Goal: Navigation & Orientation: Find specific page/section

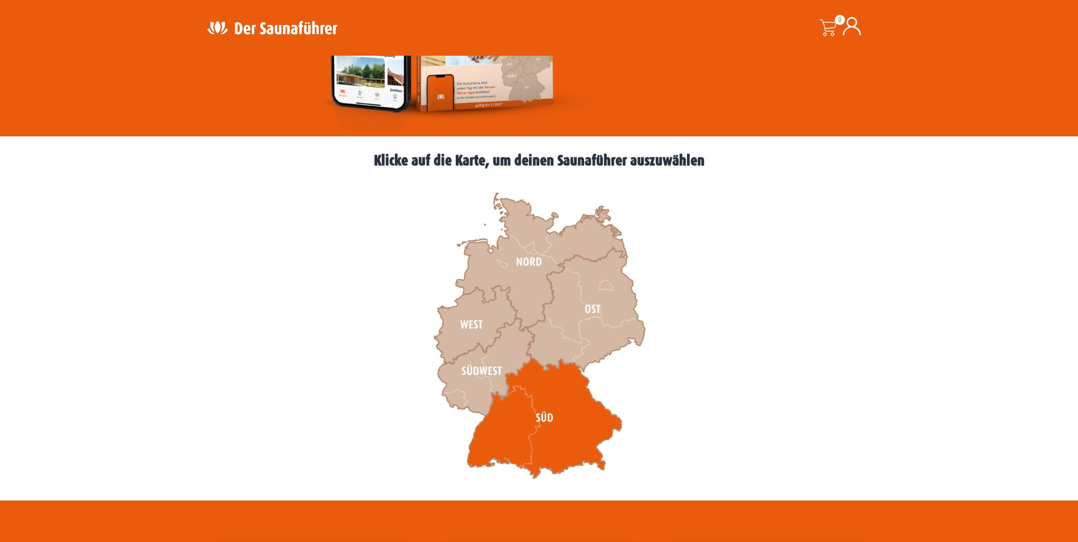
click at [514, 422] on icon at bounding box center [544, 418] width 155 height 121
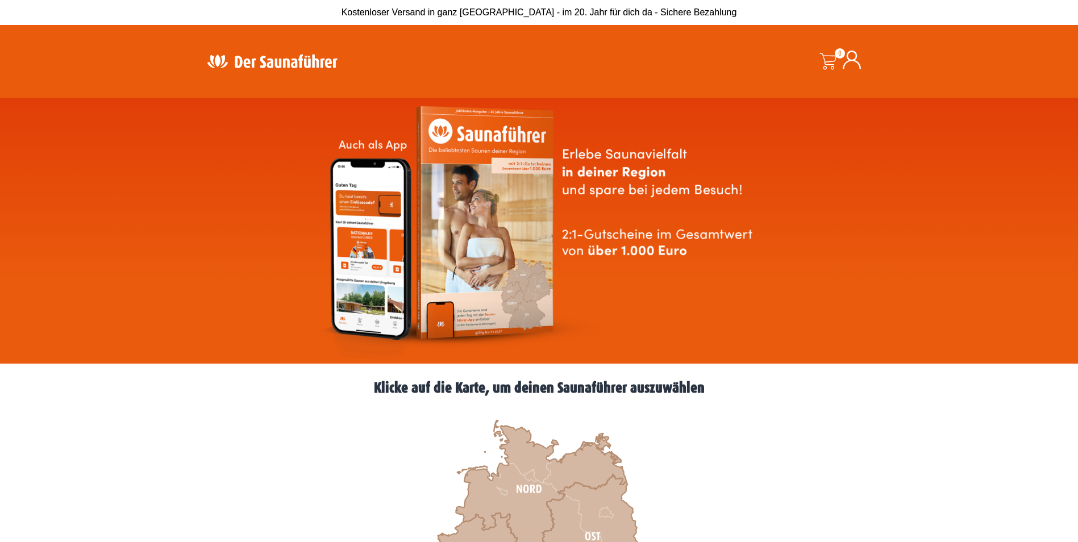
click at [270, 63] on img at bounding box center [272, 61] width 148 height 22
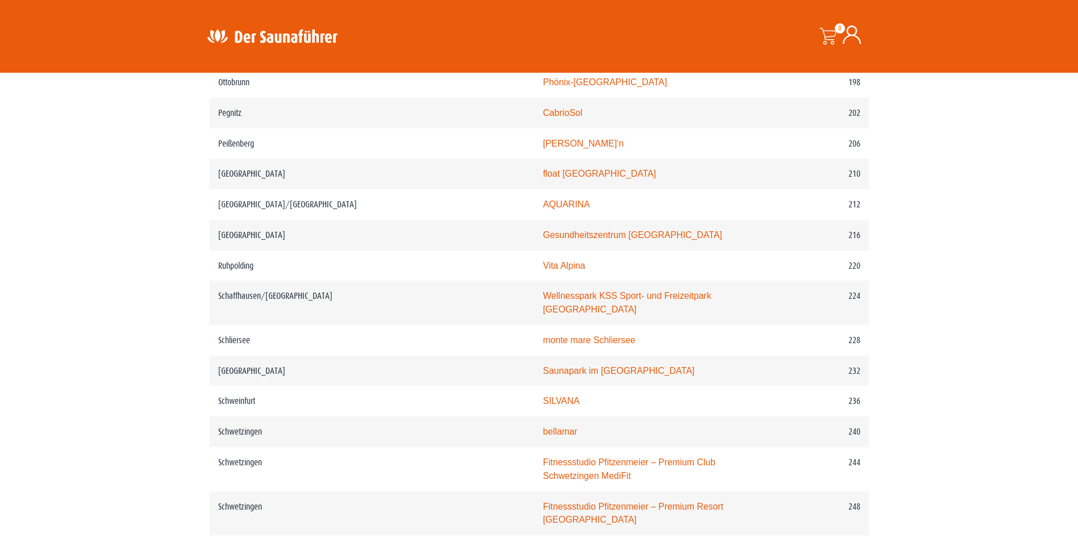
scroll to position [1819, 0]
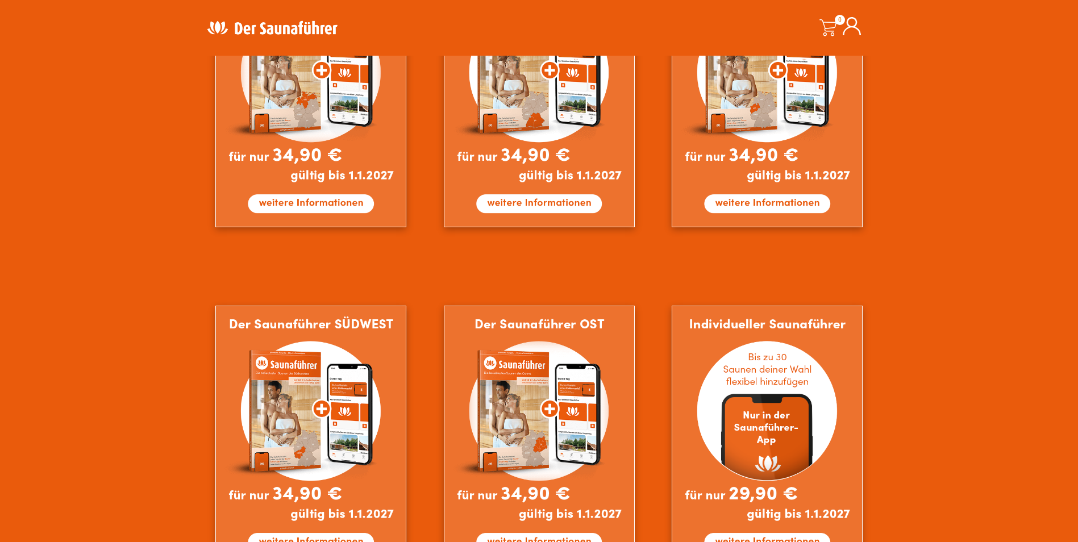
scroll to position [853, 0]
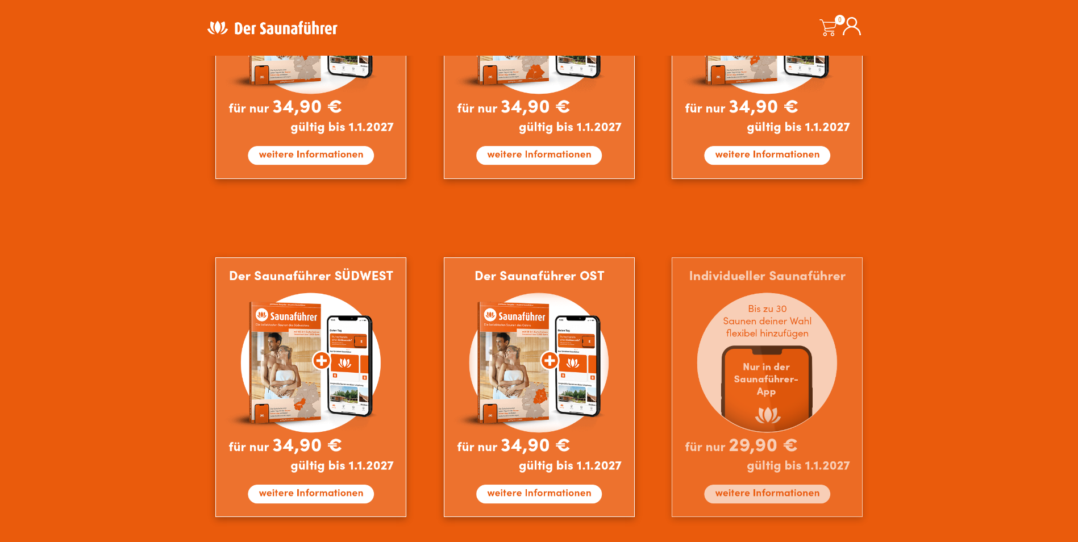
click at [767, 451] on img at bounding box center [767, 388] width 191 height 260
